Goal: Information Seeking & Learning: Learn about a topic

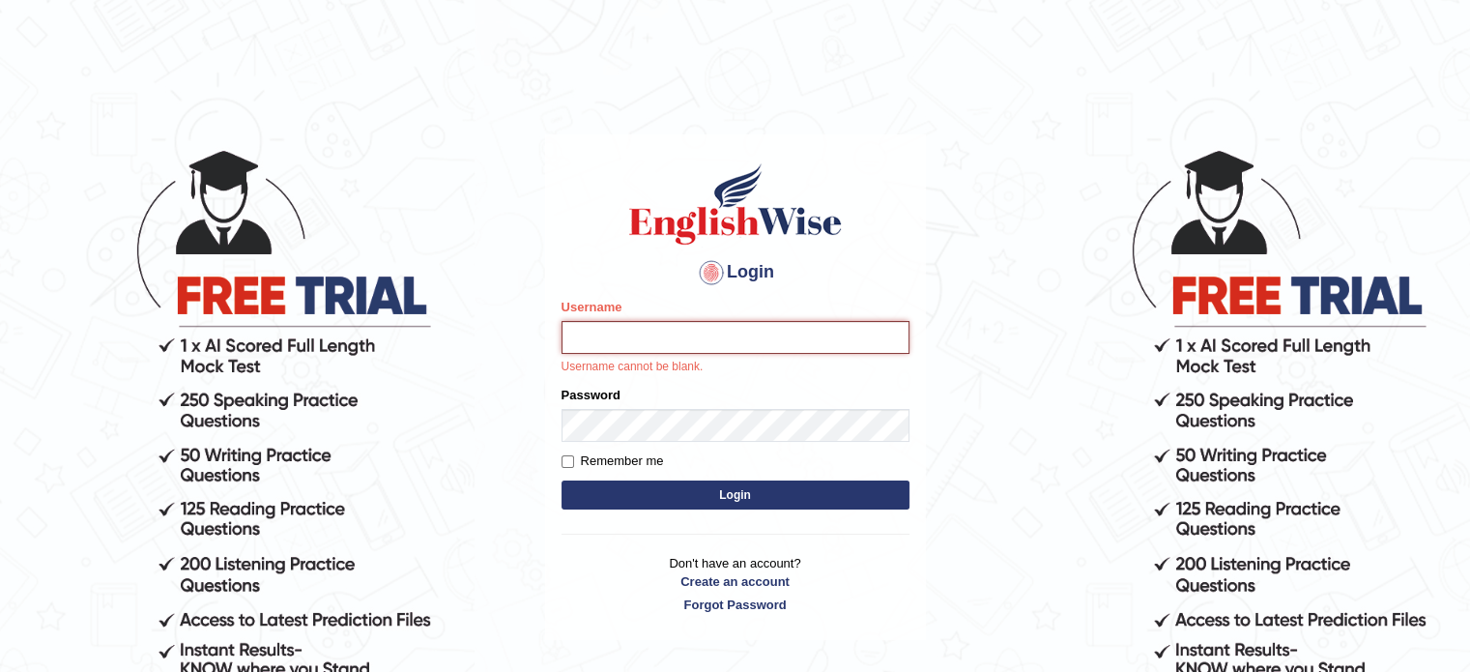
type input "sraboni"
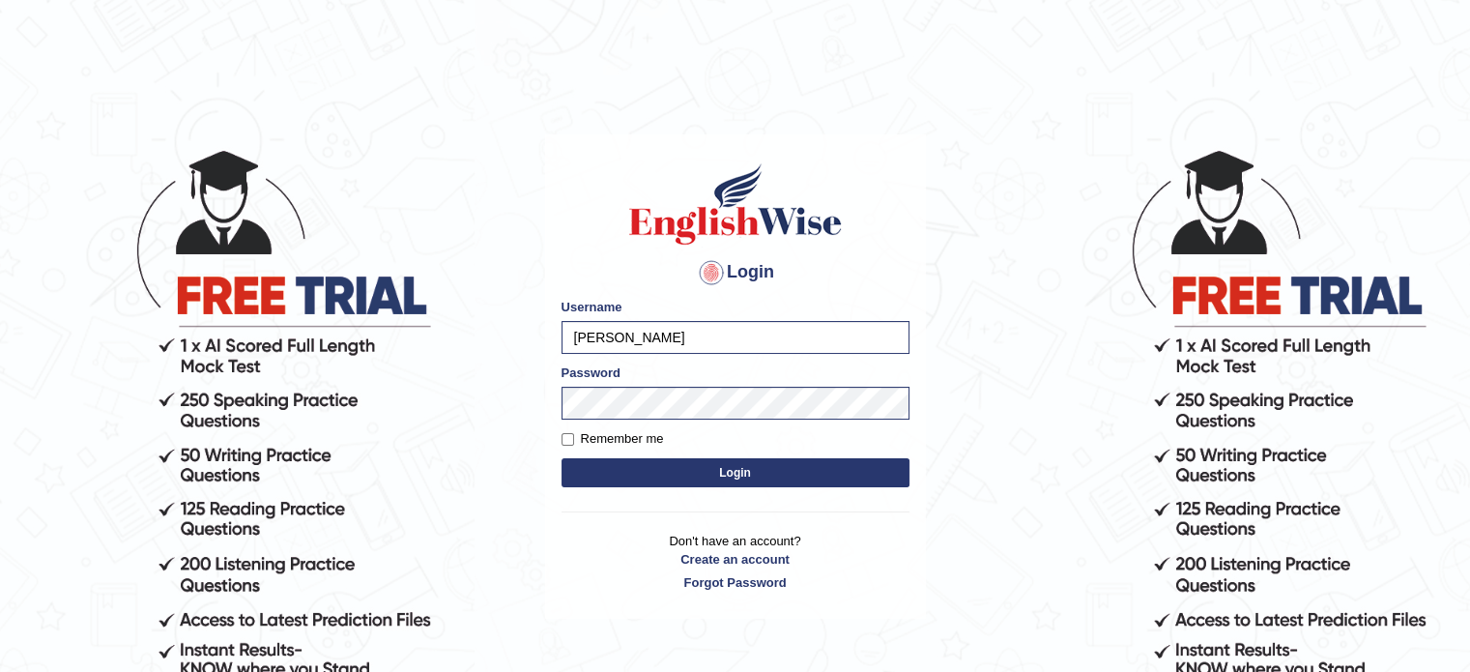
click at [624, 477] on button "Login" at bounding box center [736, 472] width 348 height 29
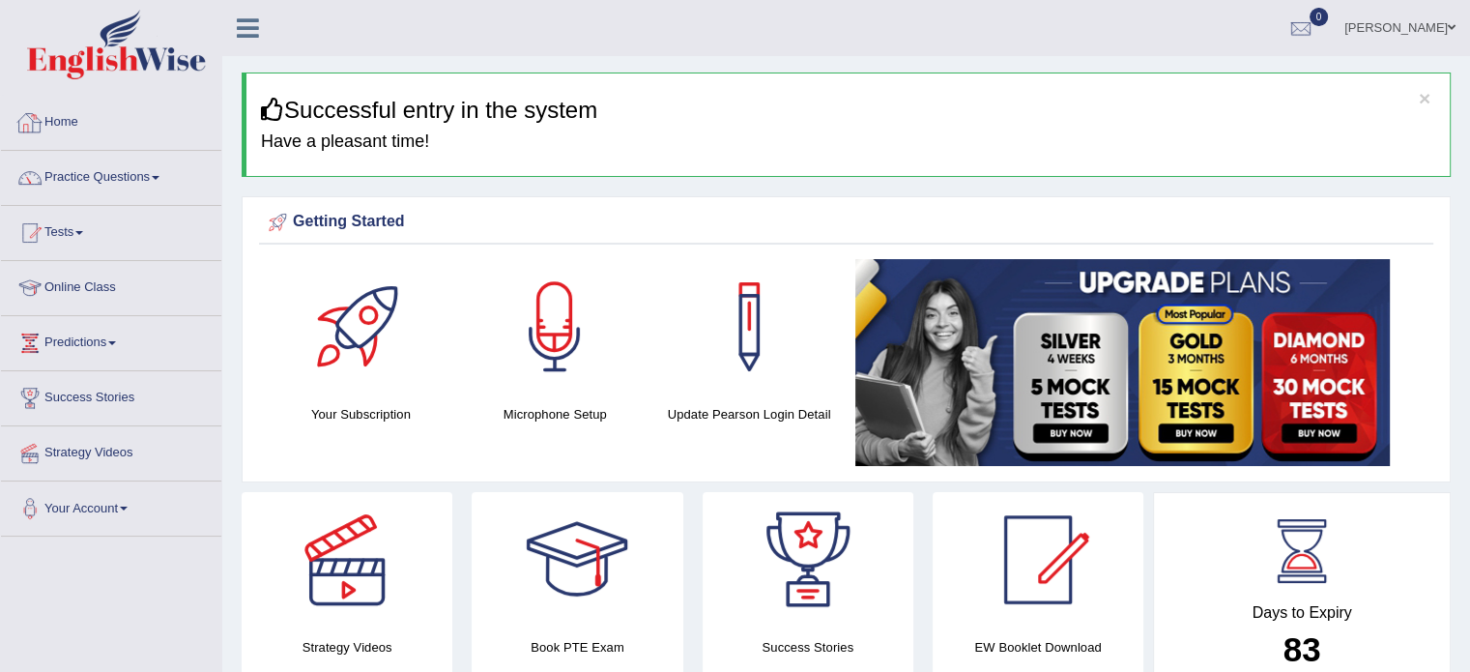
click at [60, 116] on link "Home" at bounding box center [111, 120] width 220 height 48
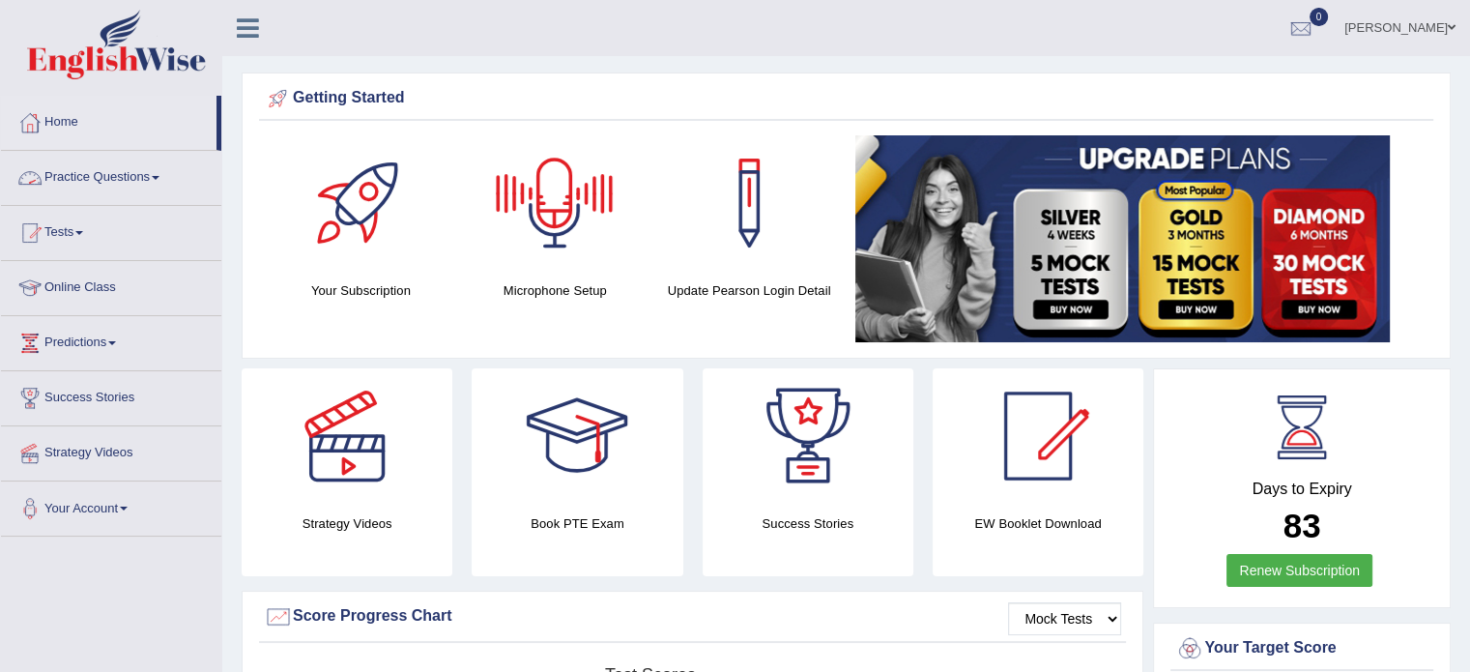
click at [109, 170] on link "Practice Questions" at bounding box center [111, 175] width 220 height 48
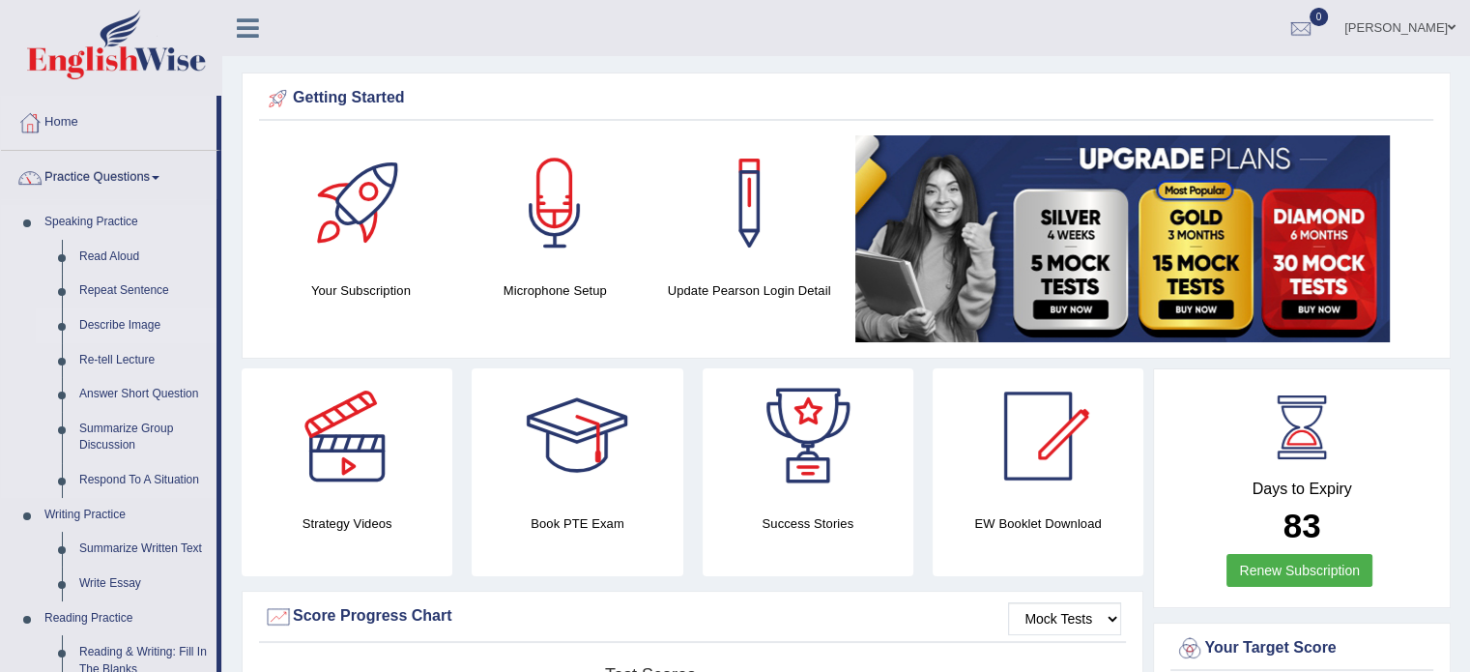
click at [114, 317] on link "Describe Image" at bounding box center [144, 325] width 146 height 35
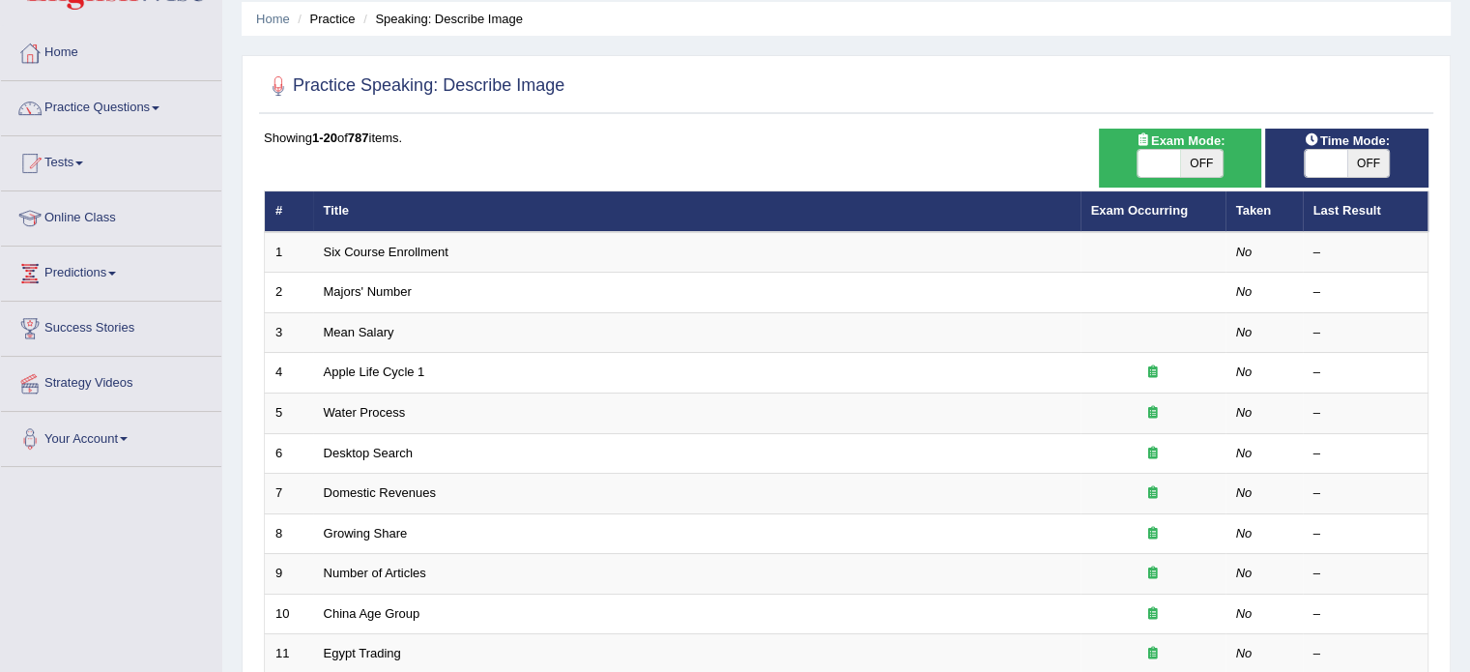
scroll to position [83, 0]
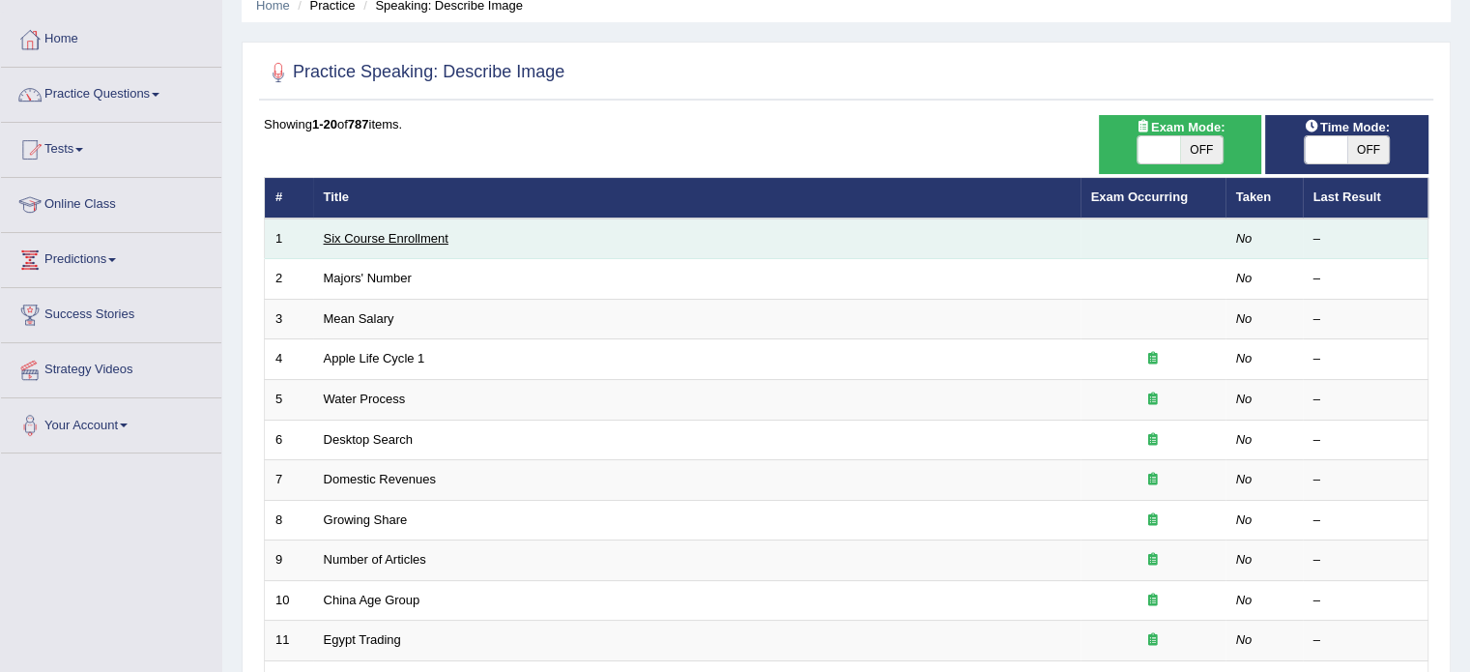
click at [425, 232] on link "Six Course Enrollment" at bounding box center [386, 238] width 125 height 14
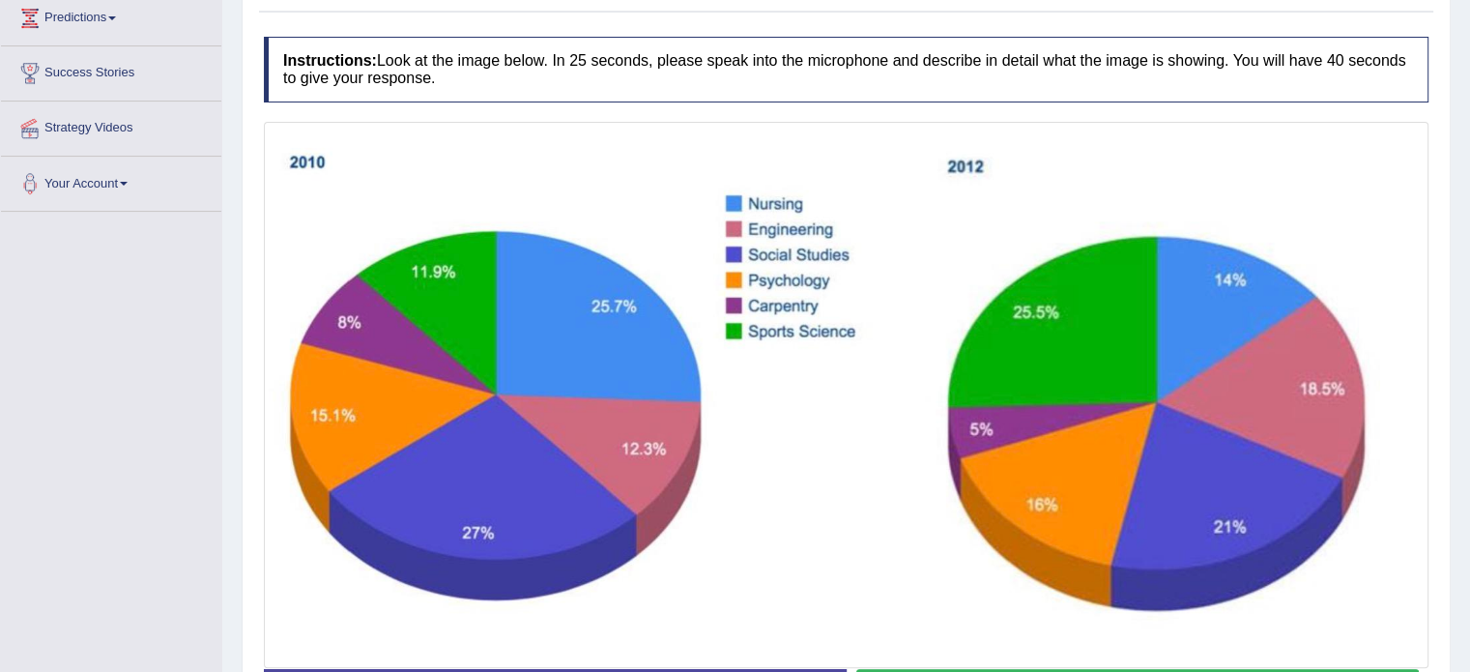
scroll to position [468, 0]
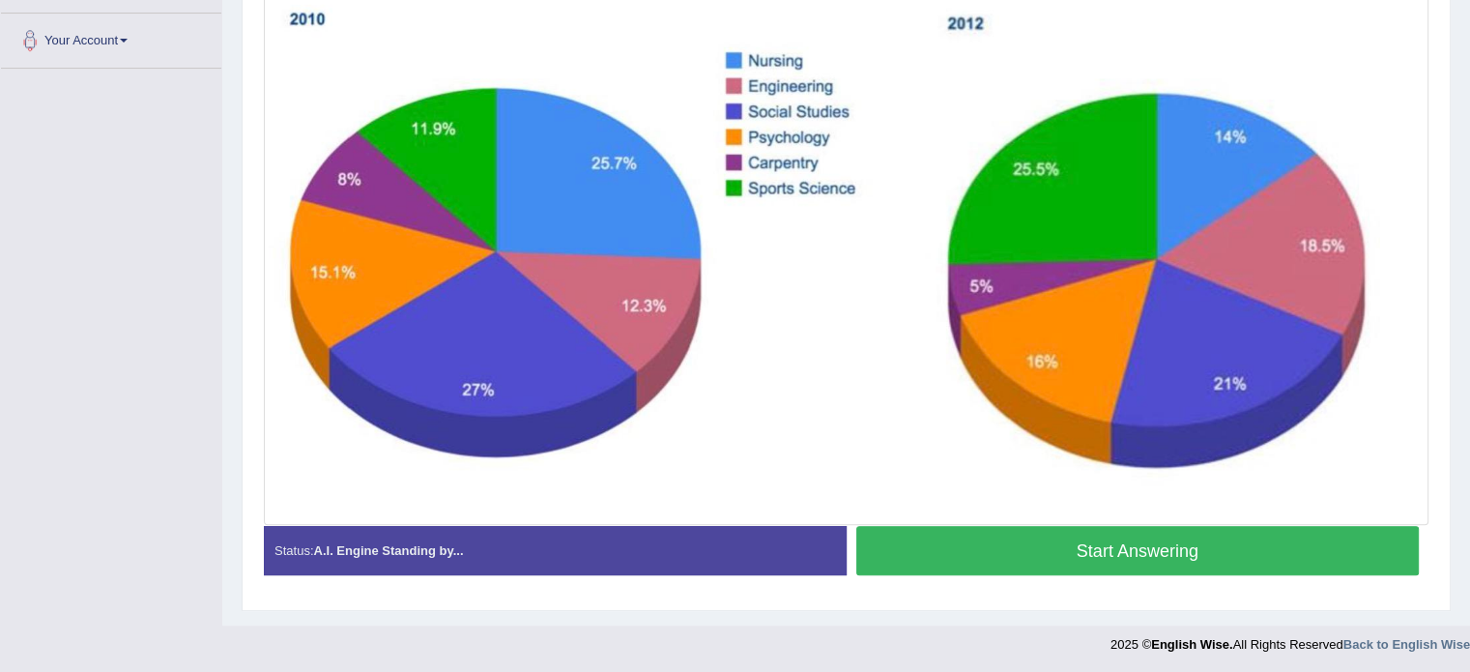
click at [1020, 539] on button "Start Answering" at bounding box center [1138, 550] width 564 height 49
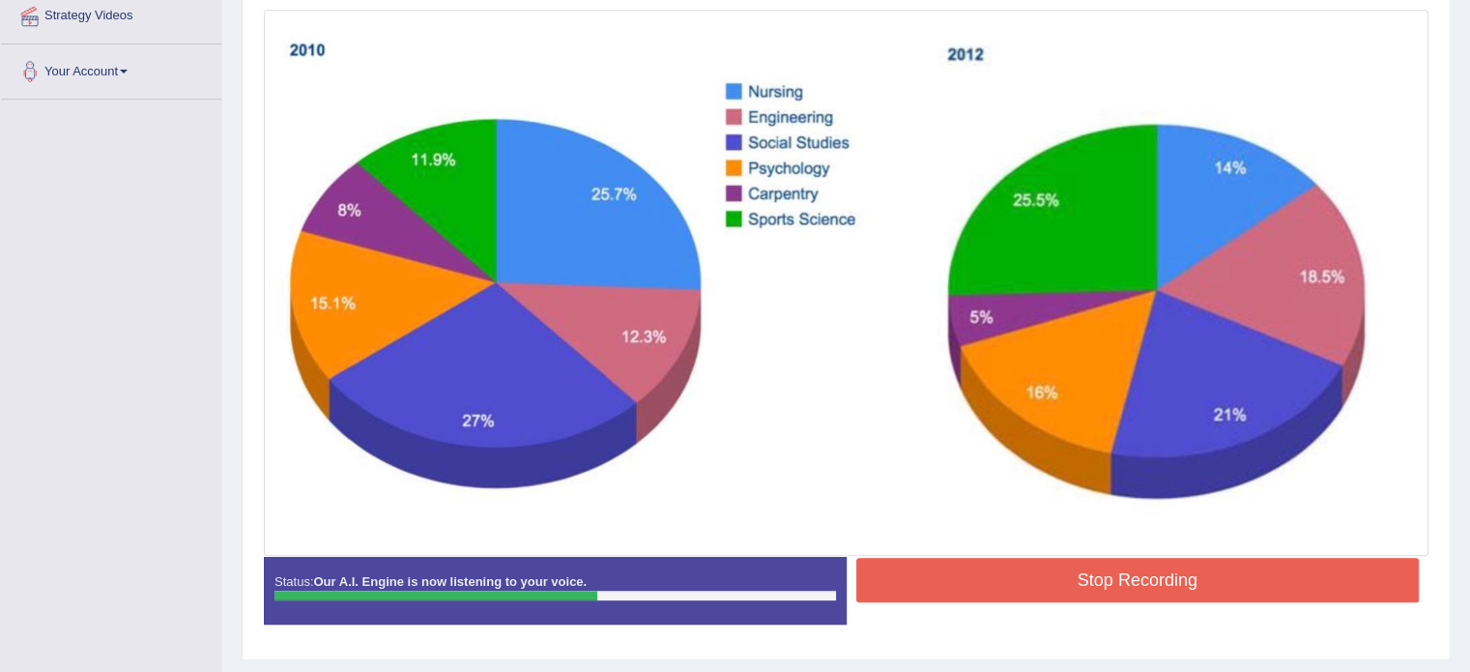
scroll to position [439, 0]
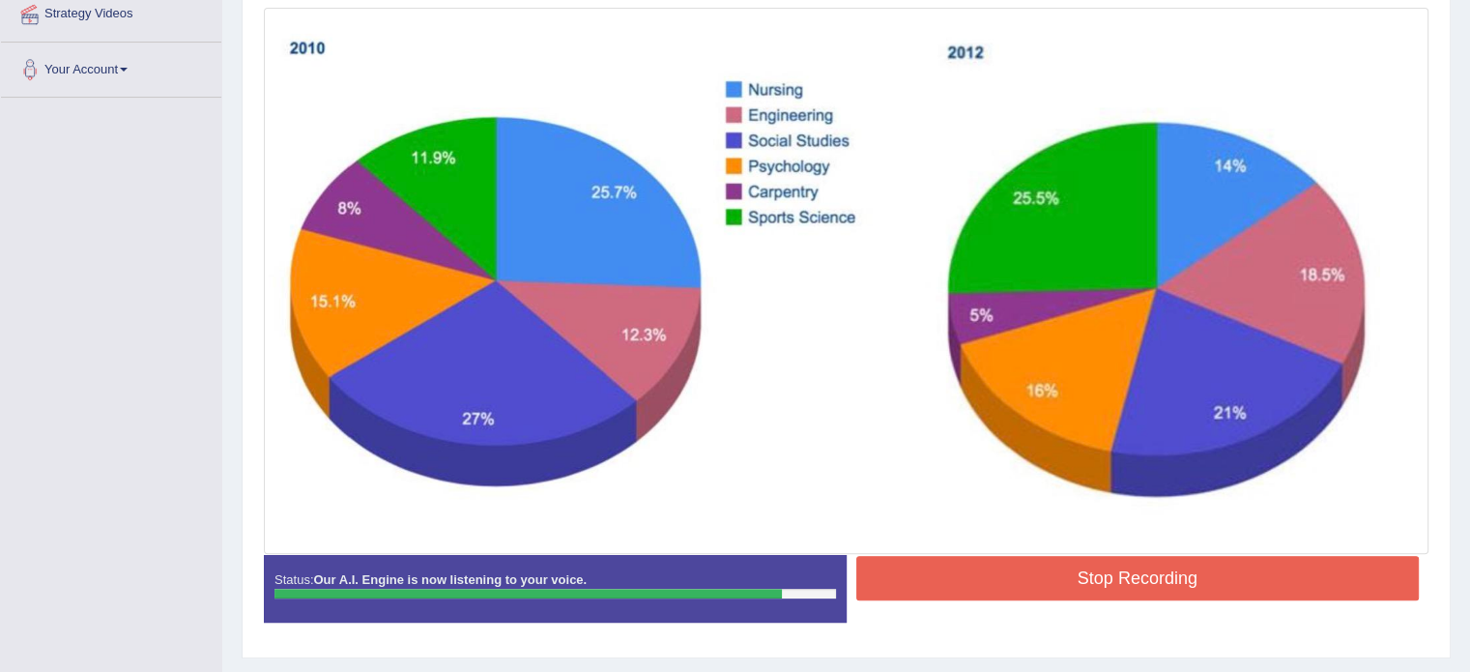
click at [999, 577] on button "Stop Recording" at bounding box center [1138, 578] width 564 height 44
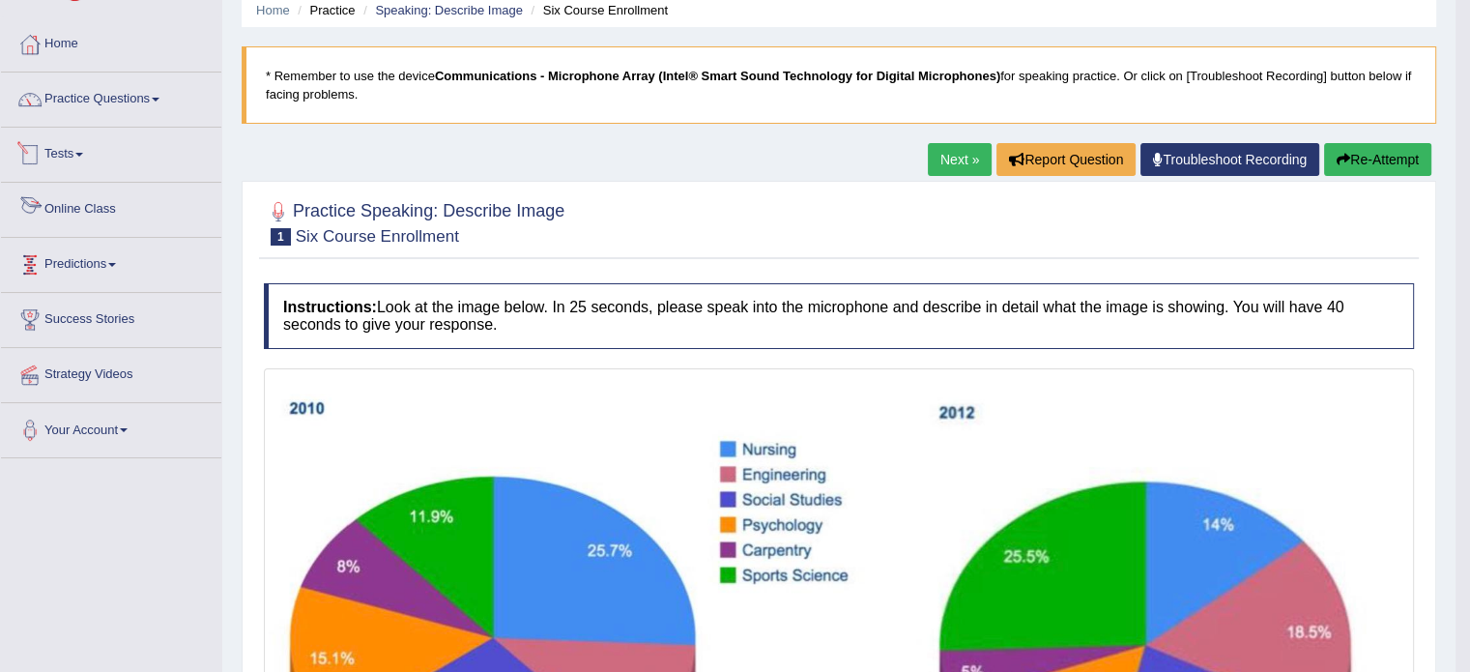
scroll to position [0, 0]
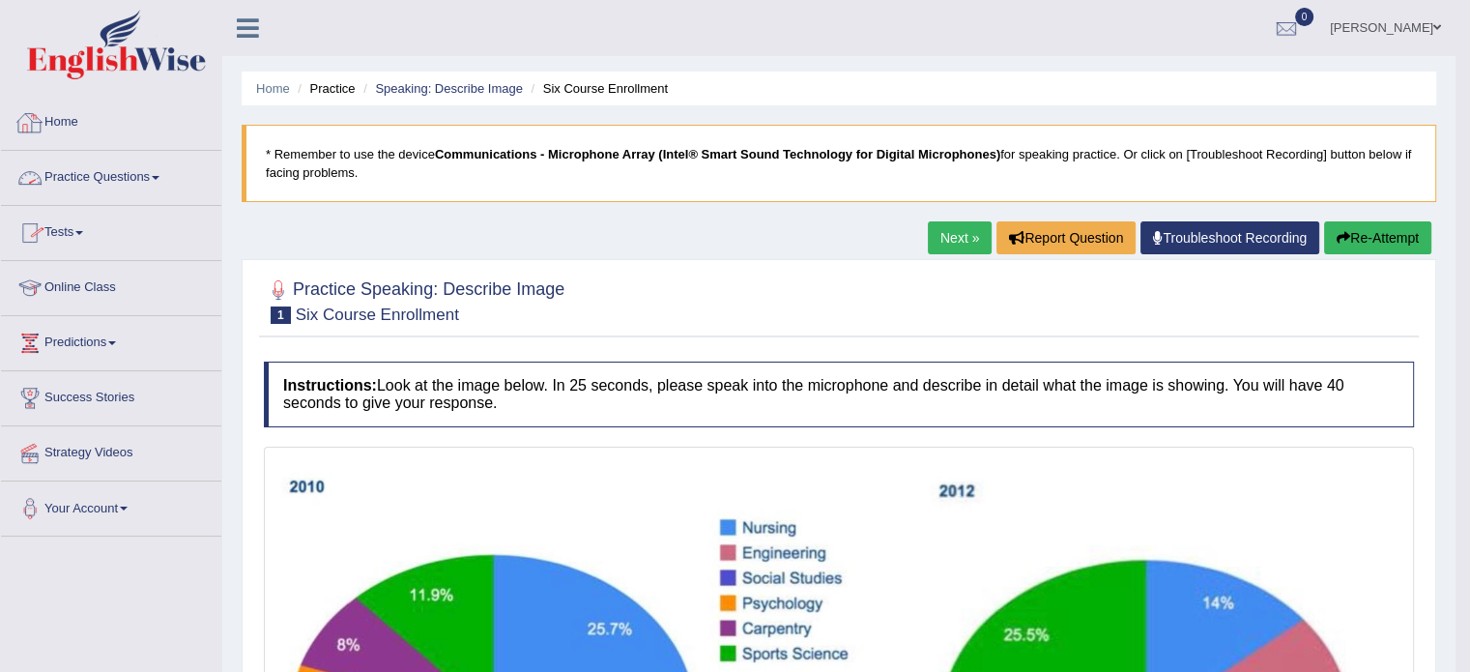
click at [57, 115] on link "Home" at bounding box center [111, 120] width 220 height 48
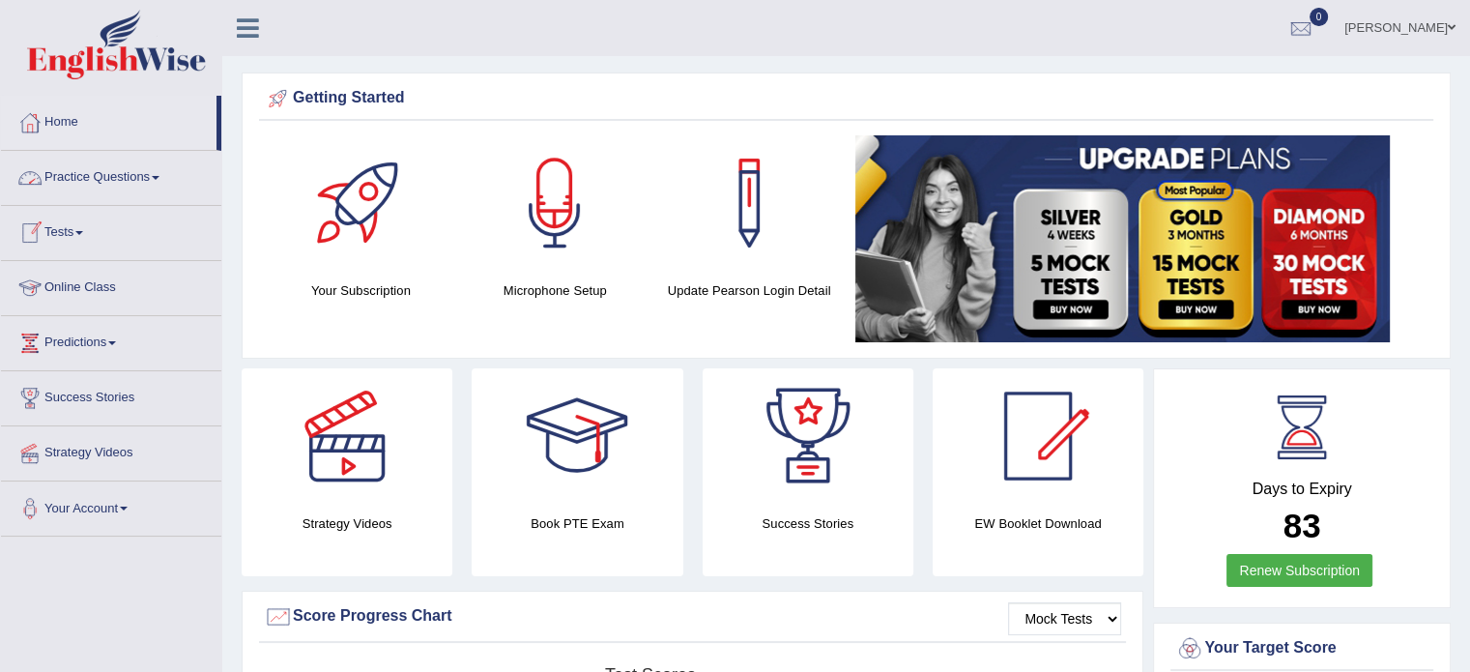
click at [81, 224] on link "Tests" at bounding box center [111, 230] width 220 height 48
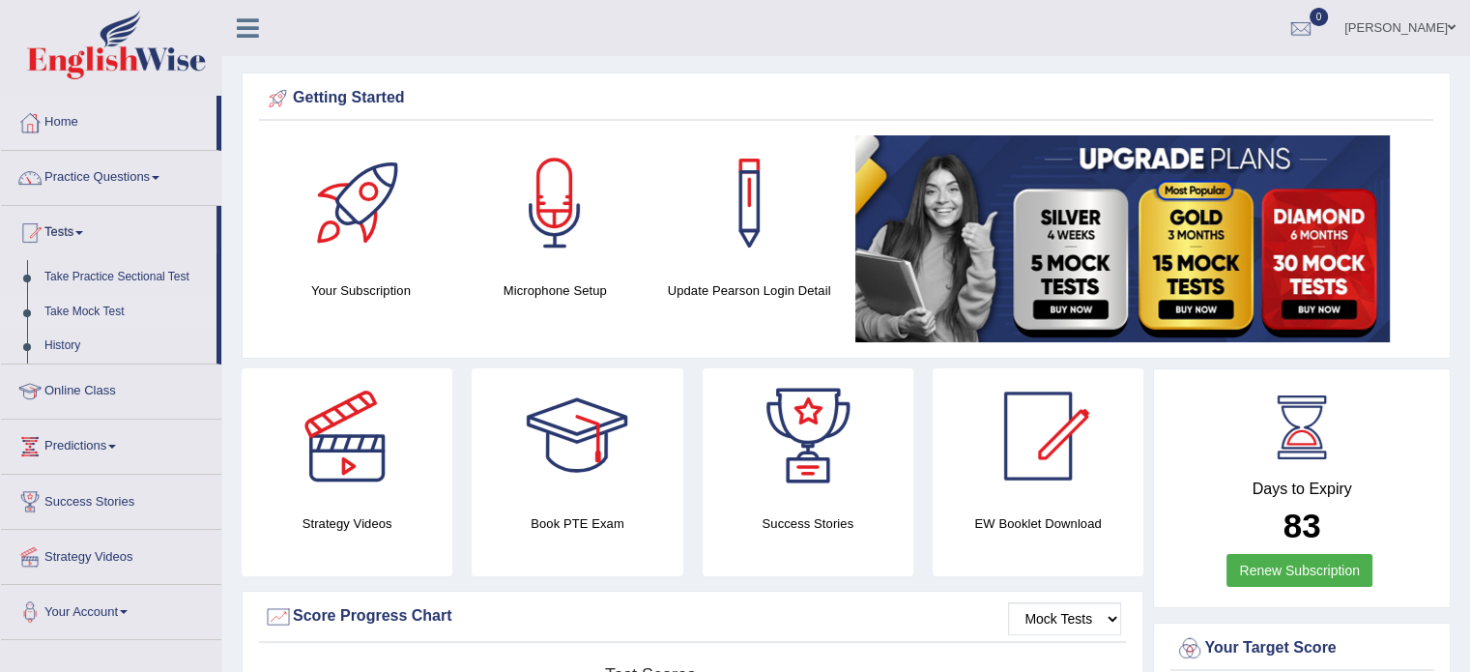
click at [102, 312] on link "Take Mock Test" at bounding box center [126, 312] width 181 height 35
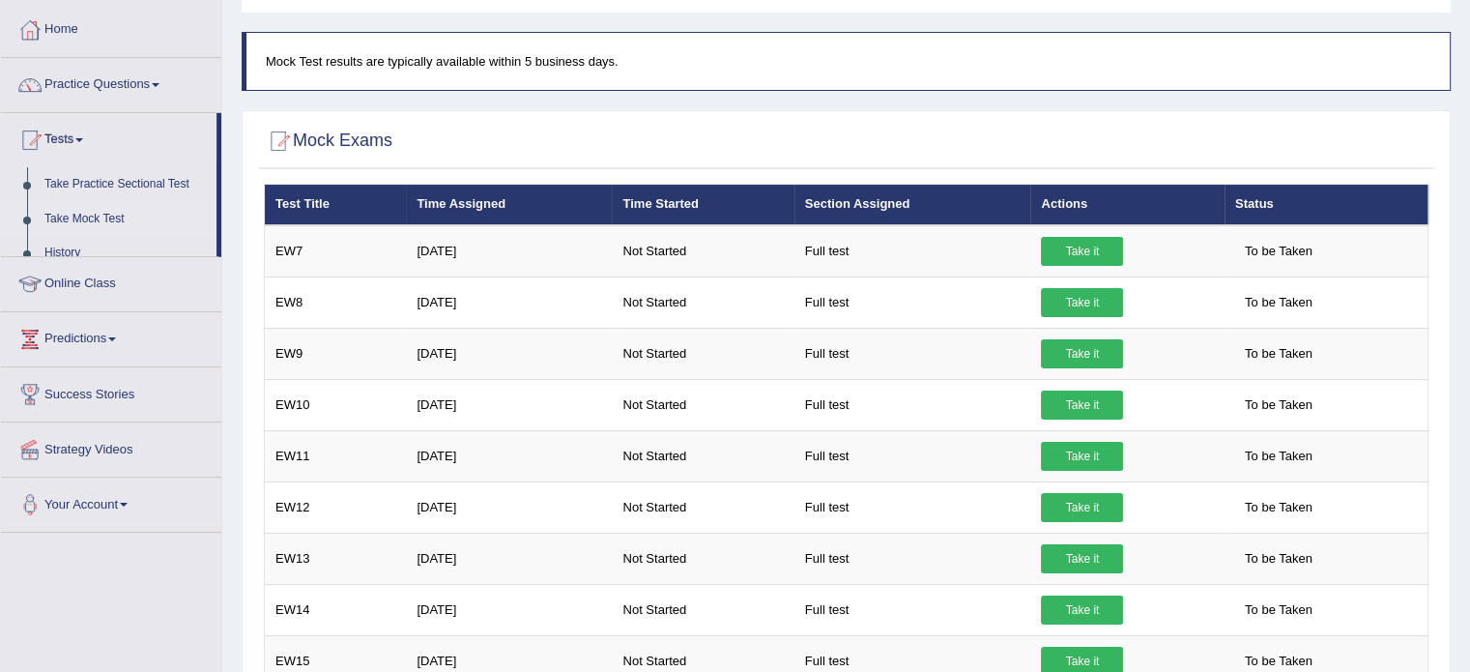
scroll to position [95, 0]
